Goal: Task Accomplishment & Management: Manage account settings

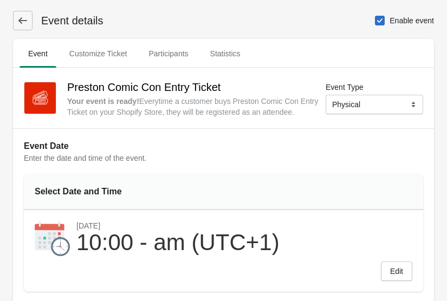
select select "physical"
select select "US"
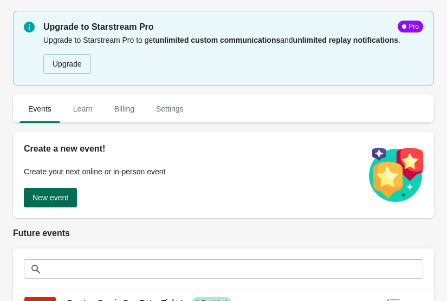
click at [50, 194] on span "New event" at bounding box center [51, 197] width 36 height 9
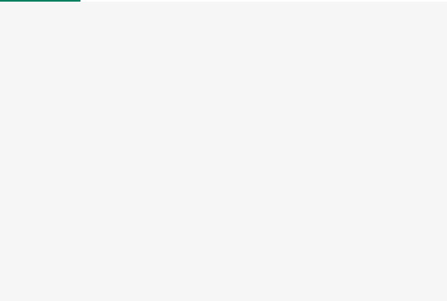
select select "physical"
select select "US"
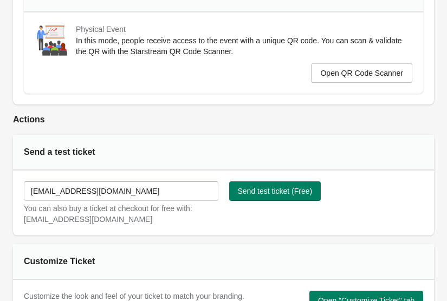
scroll to position [526, 0]
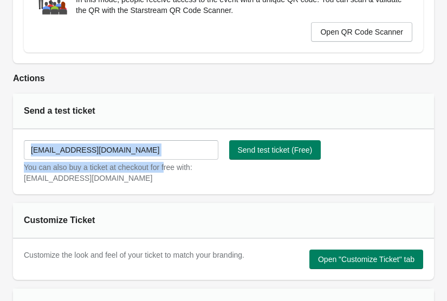
drag, startPoint x: 171, startPoint y: 162, endPoint x: 130, endPoint y: 151, distance: 42.7
click at [129, 151] on div "wonkyrocketevents@gmail.com You can also buy a ticket at checkout for free with…" at bounding box center [121, 161] width 195 height 43
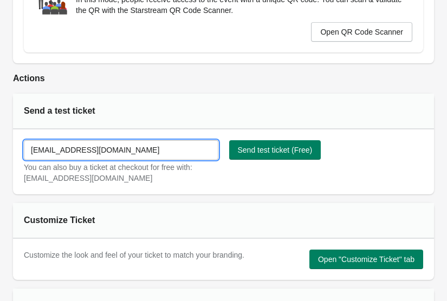
click at [141, 148] on input "[EMAIL_ADDRESS][DOMAIN_NAME]" at bounding box center [121, 150] width 195 height 20
drag, startPoint x: 157, startPoint y: 152, endPoint x: -16, endPoint y: 146, distance: 172.5
type input "[EMAIL_ADDRESS][DOMAIN_NAME]"
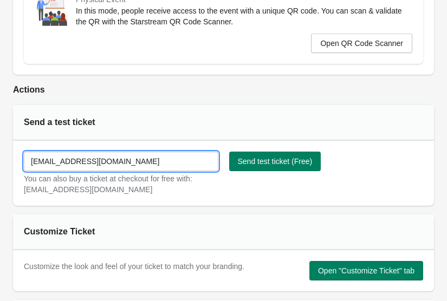
scroll to position [0, 0]
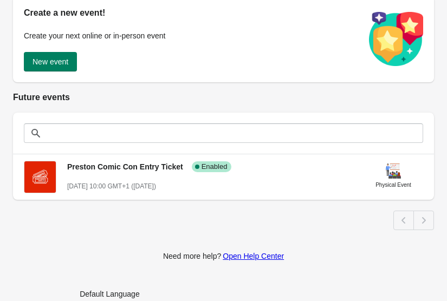
scroll to position [153, 0]
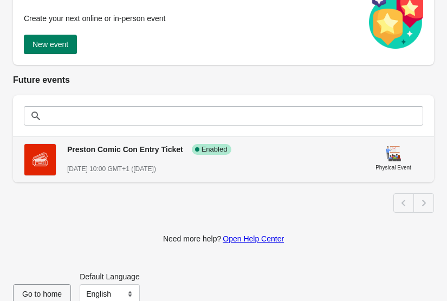
click at [132, 150] on span "Preston Comic Con Entry Ticket" at bounding box center [125, 149] width 116 height 9
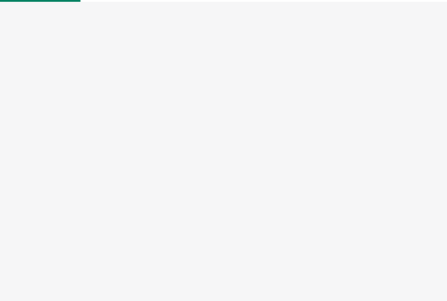
select select "physical"
select select "US"
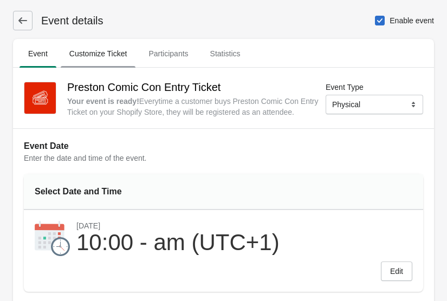
click at [108, 57] on span "Customize Ticket" at bounding box center [98, 54] width 75 height 20
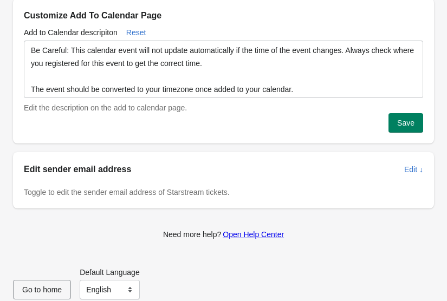
scroll to position [529, 0]
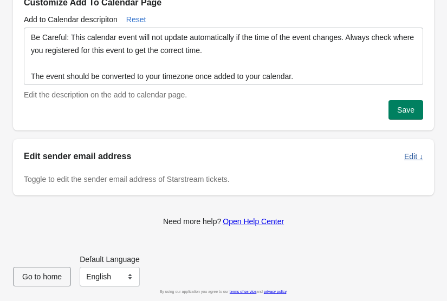
click at [417, 159] on span "Edit ↓" at bounding box center [413, 156] width 19 height 9
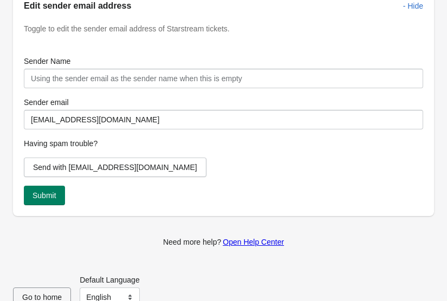
scroll to position [681, 0]
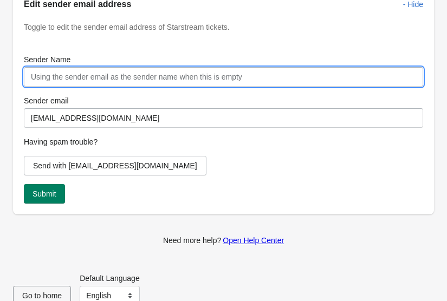
click at [77, 79] on input "Sender Name" at bounding box center [223, 77] width 399 height 20
type input "Wonky Rocket Events"
click at [235, 171] on div "Send with [EMAIL_ADDRESS][DOMAIN_NAME]" at bounding box center [223, 166] width 399 height 20
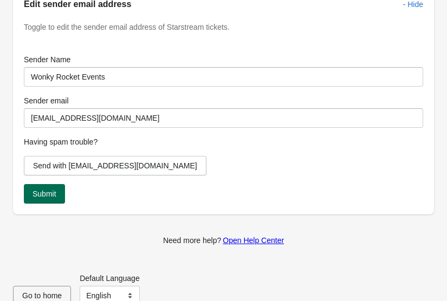
click at [60, 193] on button "Submit" at bounding box center [44, 194] width 41 height 20
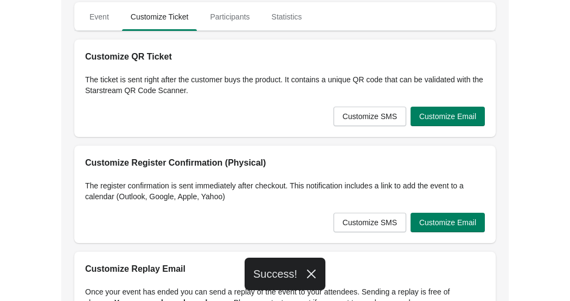
scroll to position [0, 0]
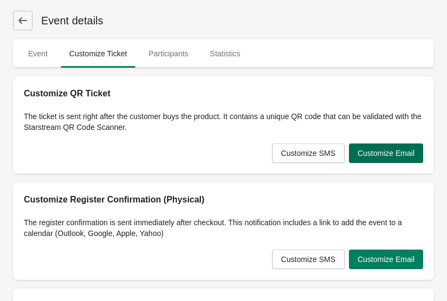
click at [394, 159] on button "Customize Email" at bounding box center [386, 154] width 74 height 20
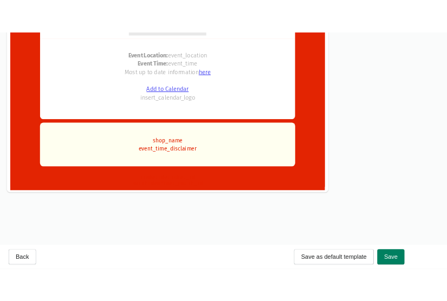
scroll to position [701, 0]
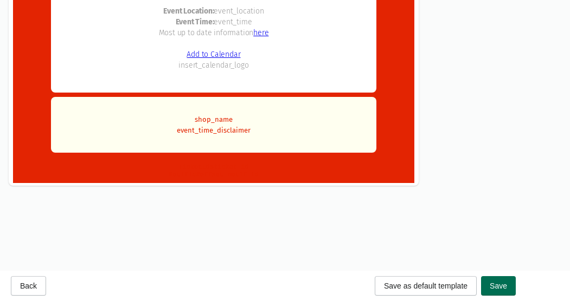
click at [447, 289] on span "Save" at bounding box center [497, 286] width 17 height 9
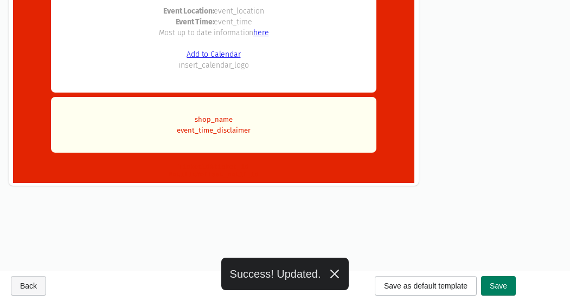
click at [27, 287] on span "Back" at bounding box center [28, 286] width 17 height 9
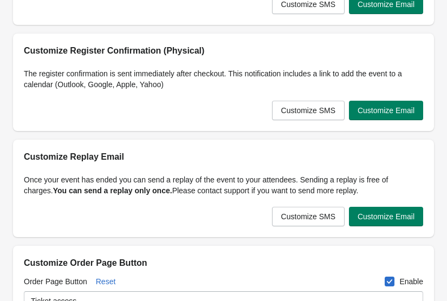
scroll to position [0, 0]
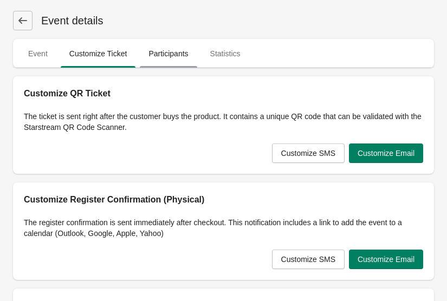
click at [164, 61] on span "Participants" at bounding box center [168, 54] width 57 height 20
select select "US"
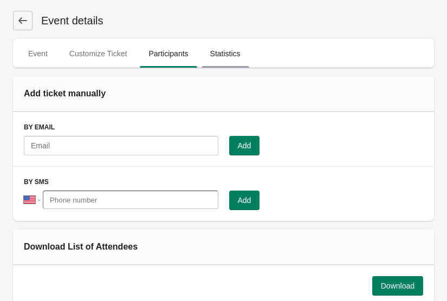
click at [249, 50] on span "Statistics" at bounding box center [226, 54] width 48 height 20
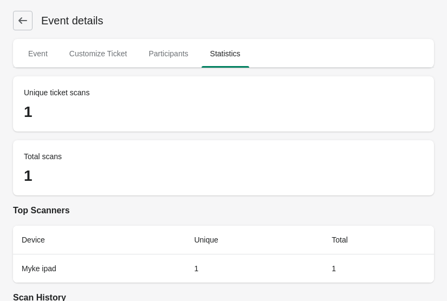
click at [27, 25] on icon at bounding box center [22, 20] width 11 height 11
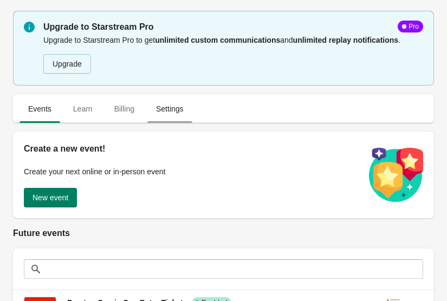
click at [168, 109] on span "Settings" at bounding box center [169, 109] width 45 height 20
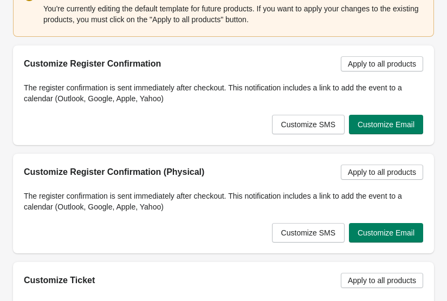
scroll to position [266, 0]
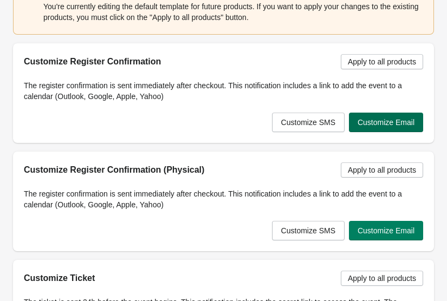
click at [401, 114] on button "Customize Email" at bounding box center [386, 123] width 74 height 20
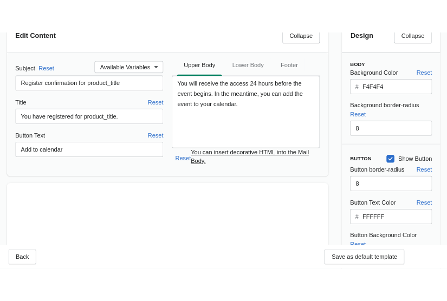
scroll to position [0, 0]
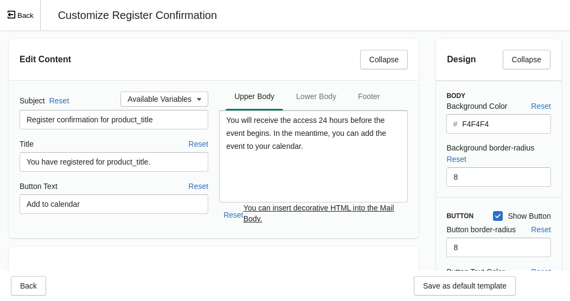
click at [16, 18] on span "Exit fullscreen mode" at bounding box center [12, 15] width 11 height 11
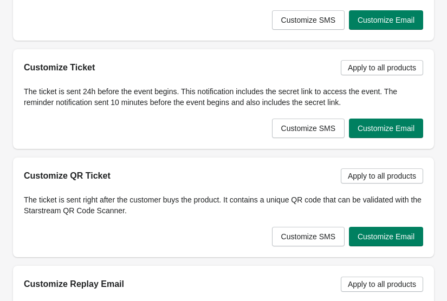
scroll to position [499, 0]
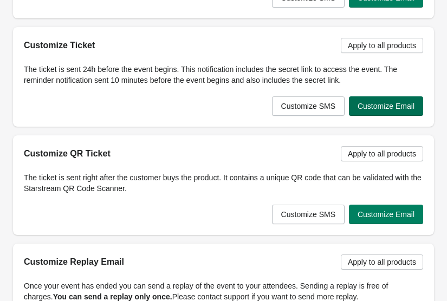
click at [392, 106] on span "Customize Email" at bounding box center [386, 106] width 57 height 9
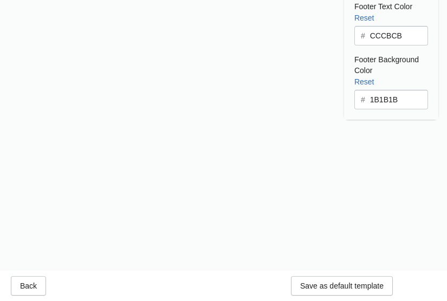
scroll to position [0, 0]
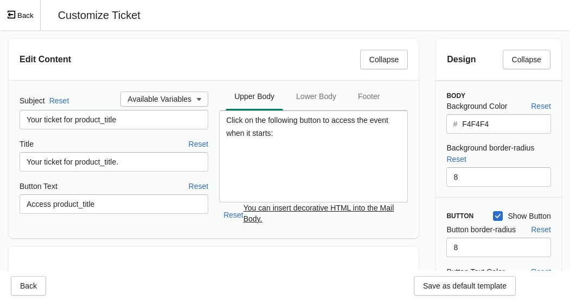
click at [29, 15] on button "Back" at bounding box center [20, 15] width 41 height 30
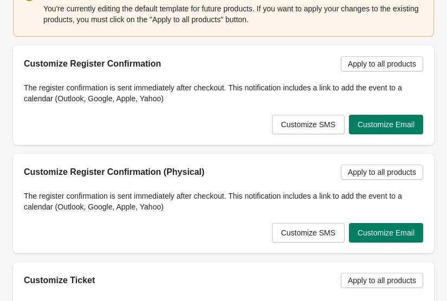
scroll to position [527, 0]
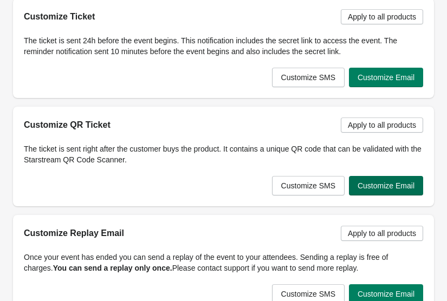
click at [403, 188] on span "Customize Email" at bounding box center [386, 186] width 57 height 9
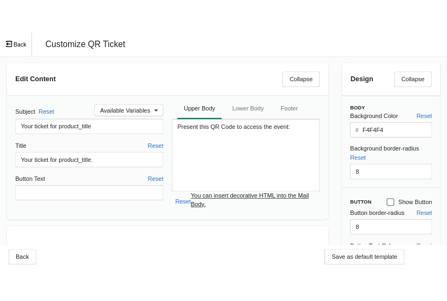
scroll to position [263, 0]
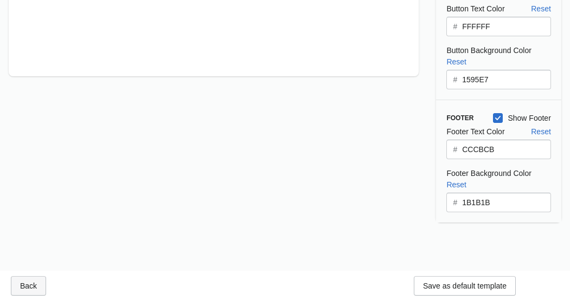
click at [23, 278] on button "Back" at bounding box center [28, 286] width 35 height 20
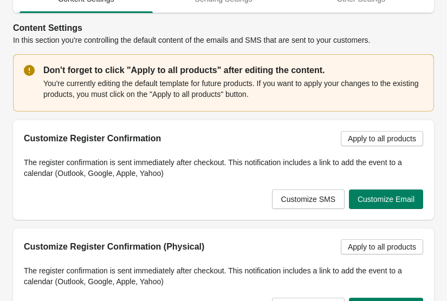
scroll to position [0, 0]
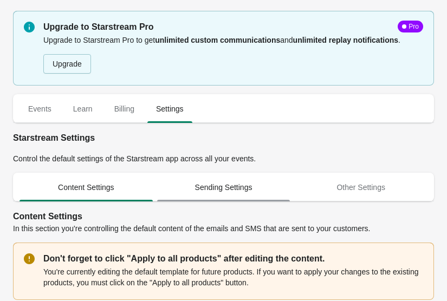
click at [213, 178] on span "Sending Settings" at bounding box center [223, 188] width 133 height 20
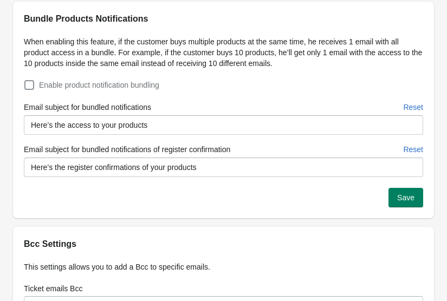
scroll to position [312, 0]
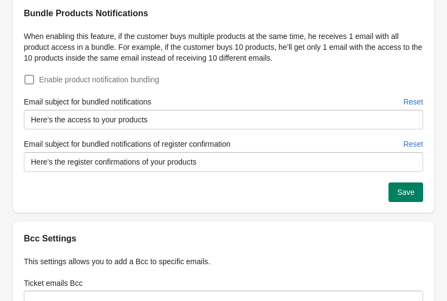
click at [31, 80] on span at bounding box center [29, 80] width 10 height 10
click at [25, 75] on input "Enable product notification bundling" at bounding box center [24, 75] width 1 height 1
checkbox input "true"
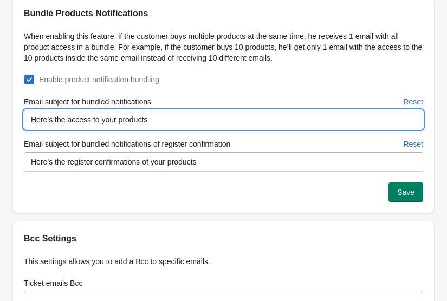
drag, startPoint x: 206, startPoint y: 128, endPoint x: 53, endPoint y: 117, distance: 154.4
click at [53, 117] on input "Here’s the access to your products" at bounding box center [223, 120] width 399 height 20
type input "Here’s your tickets!"
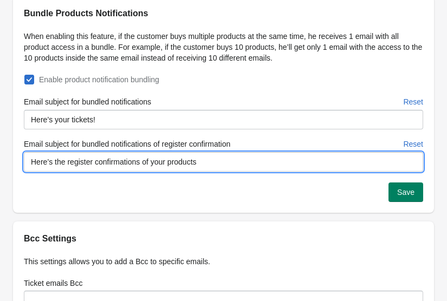
drag, startPoint x: 215, startPoint y: 157, endPoint x: 59, endPoint y: 159, distance: 156.6
click at [59, 159] on input "Here’s the register confirmations of your products" at bounding box center [223, 162] width 399 height 20
drag, startPoint x: 219, startPoint y: 161, endPoint x: 18, endPoint y: 166, distance: 201.1
click at [18, 166] on div "When enabling this feature, if the customer buys multiple products at the same …" at bounding box center [218, 101] width 410 height 141
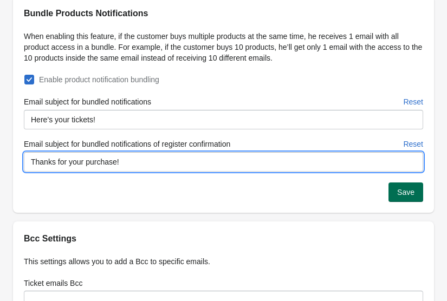
type input "Thanks for your purchase!"
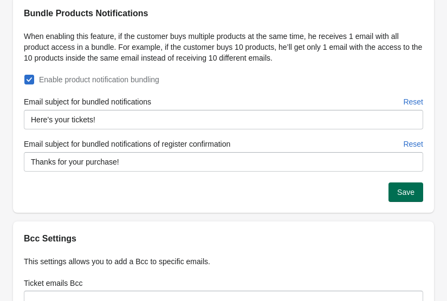
click at [405, 195] on span "Save" at bounding box center [405, 192] width 17 height 9
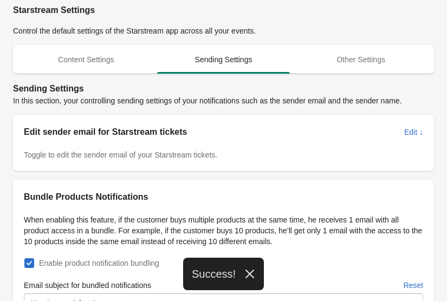
scroll to position [0, 0]
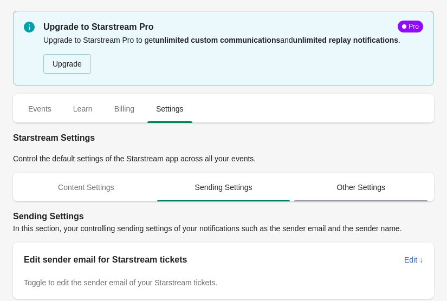
click at [376, 184] on span "Other Settings" at bounding box center [360, 188] width 133 height 20
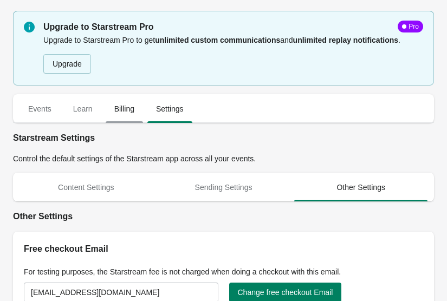
click at [116, 109] on span "Billing" at bounding box center [124, 109] width 37 height 20
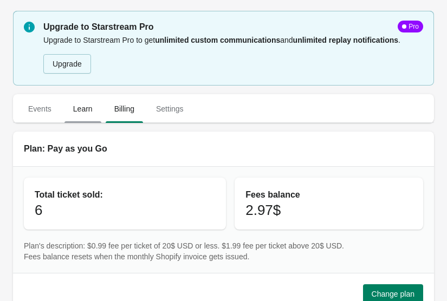
click at [70, 115] on span "Learn" at bounding box center [82, 109] width 37 height 20
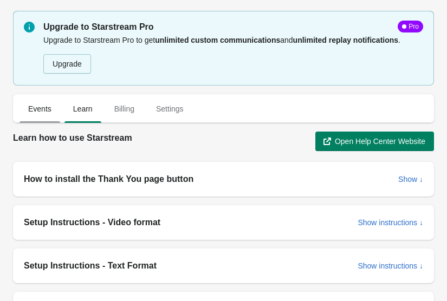
click at [25, 98] on button "Events" at bounding box center [39, 109] width 45 height 28
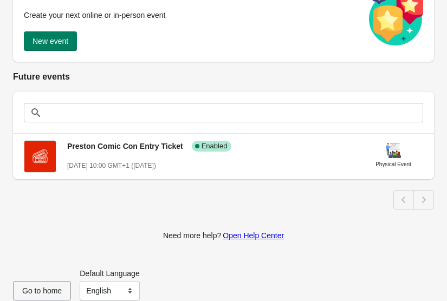
scroll to position [171, 0]
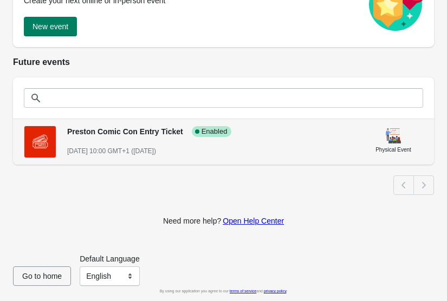
click at [133, 133] on span "Preston Comic Con Entry Ticket" at bounding box center [125, 131] width 116 height 9
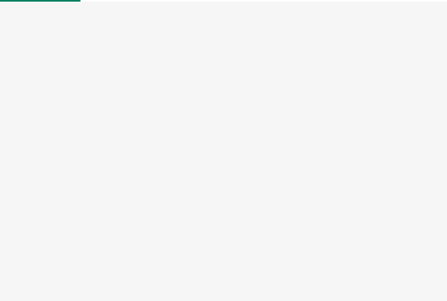
select select "physical"
select select "US"
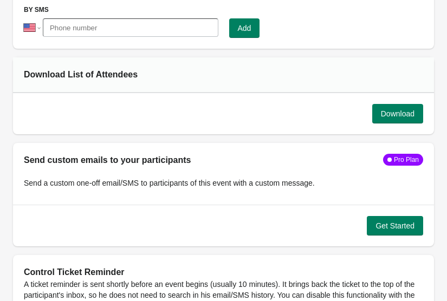
scroll to position [1119, 0]
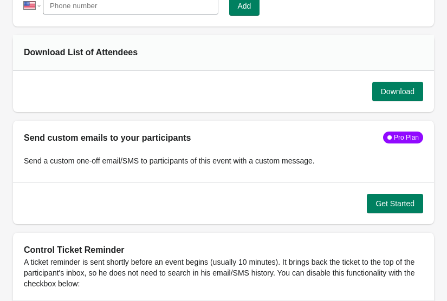
click at [399, 104] on div "Download" at bounding box center [223, 91] width 421 height 41
click at [405, 87] on span "Download" at bounding box center [398, 91] width 34 height 9
click at [356, 217] on div "Get Started" at bounding box center [223, 204] width 421 height 42
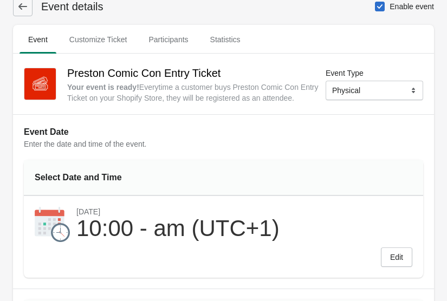
scroll to position [0, 0]
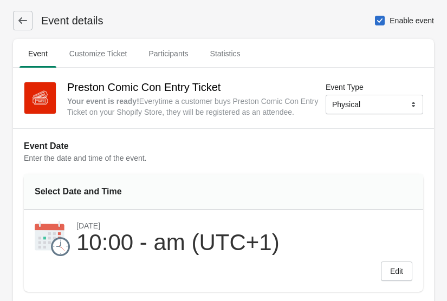
click at [26, 24] on icon at bounding box center [22, 20] width 11 height 11
